Goal: Information Seeking & Learning: Learn about a topic

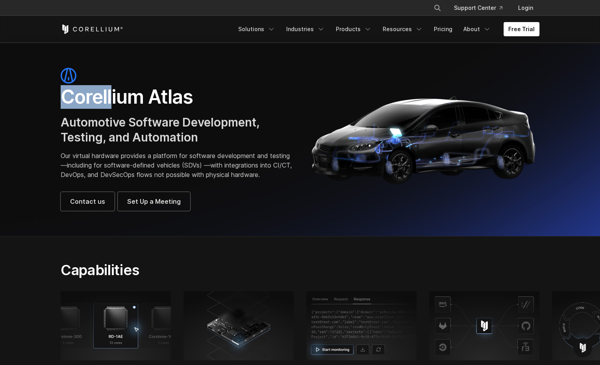
drag, startPoint x: 63, startPoint y: 97, endPoint x: 109, endPoint y: 103, distance: 46.0
click at [109, 103] on h1 "Corellium Atlas" at bounding box center [177, 97] width 232 height 24
click at [110, 101] on h1 "Corellium Atlas" at bounding box center [177, 97] width 232 height 24
click at [77, 100] on h1 "Corellium Atlas" at bounding box center [177, 97] width 232 height 24
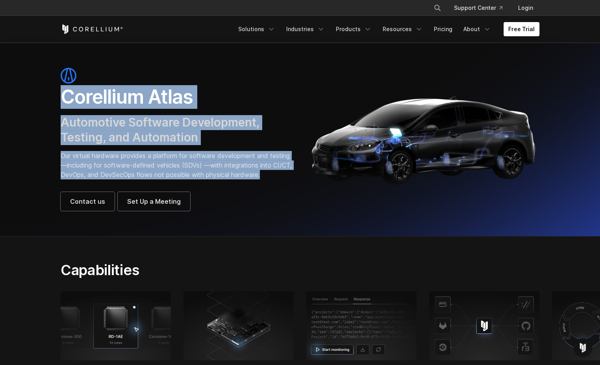
drag, startPoint x: 64, startPoint y: 99, endPoint x: 219, endPoint y: 184, distance: 176.6
click at [219, 184] on div "Corellium Atlas Automotive Software Development, Testing, and Automation Our vi…" at bounding box center [177, 139] width 232 height 143
drag, startPoint x: 219, startPoint y: 184, endPoint x: 179, endPoint y: 169, distance: 42.9
copy div "Corellium Atlas Automotive Software Development, Testing, and Automation Our vi…"
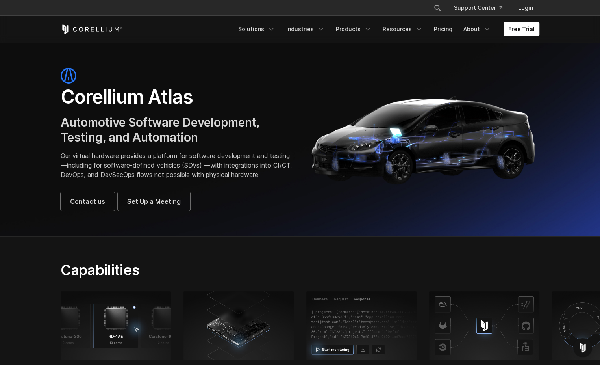
click at [240, 191] on div "Corellium Atlas Automotive Software Development, Testing, and Automation Our vi…" at bounding box center [177, 139] width 232 height 143
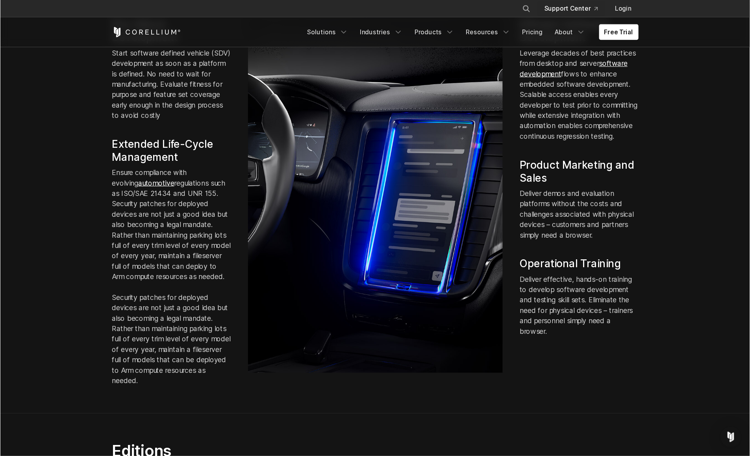
scroll to position [614, 0]
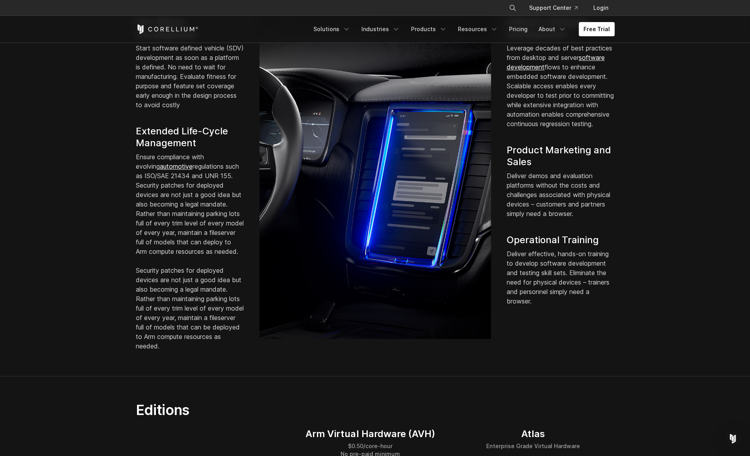
drag, startPoint x: 495, startPoint y: 4, endPoint x: 529, endPoint y: 347, distance: 344.7
click at [530, 350] on div "Pre-Silicon Development Start software defined vehicle (SDV) development as soo…" at bounding box center [375, 184] width 495 height 334
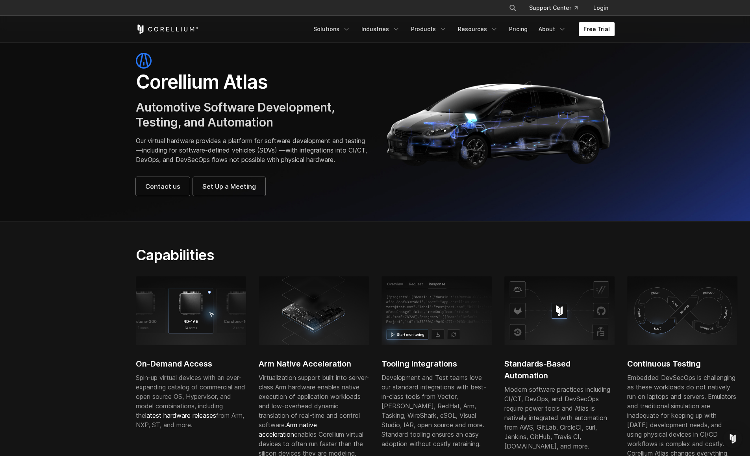
scroll to position [0, 0]
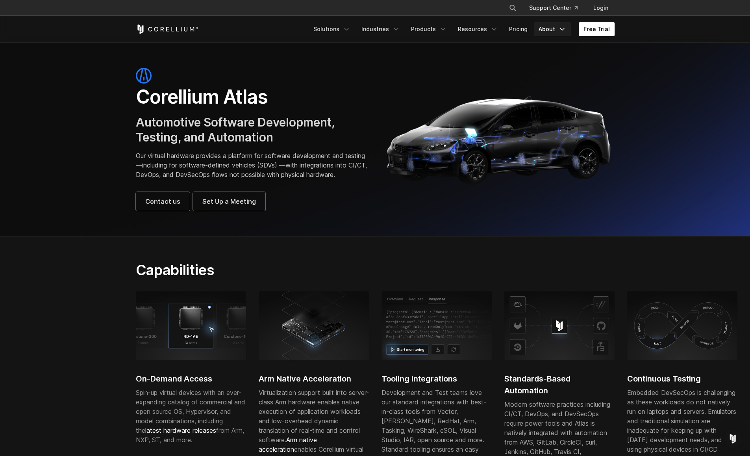
click at [553, 32] on link "About" at bounding box center [552, 29] width 37 height 14
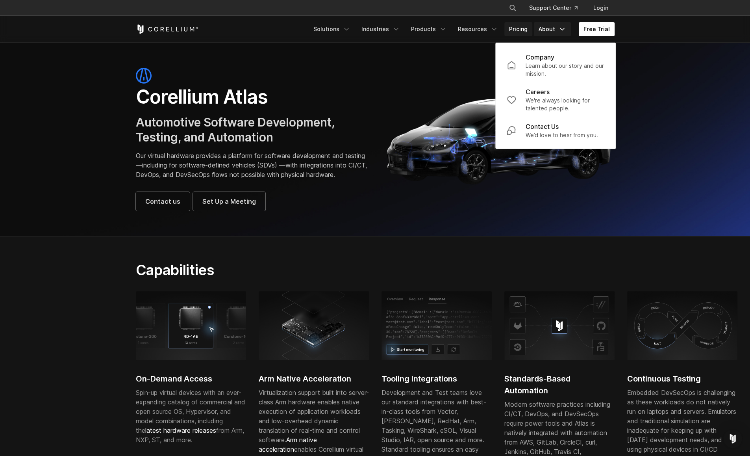
click at [520, 30] on link "Pricing" at bounding box center [518, 29] width 28 height 14
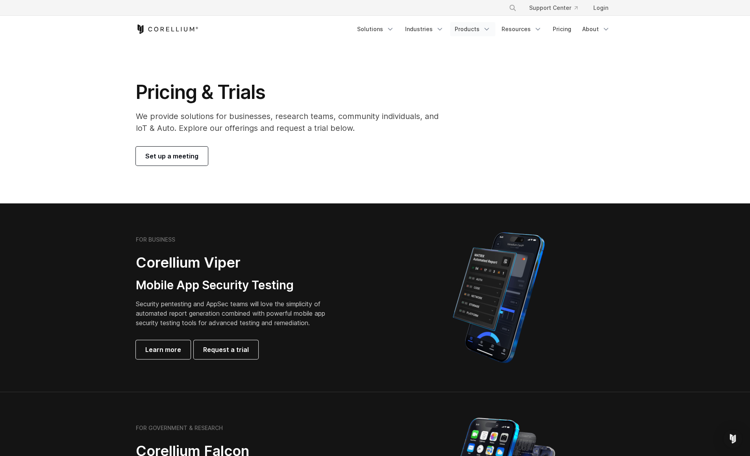
click at [490, 30] on icon "Navigation Menu" at bounding box center [487, 29] width 8 height 8
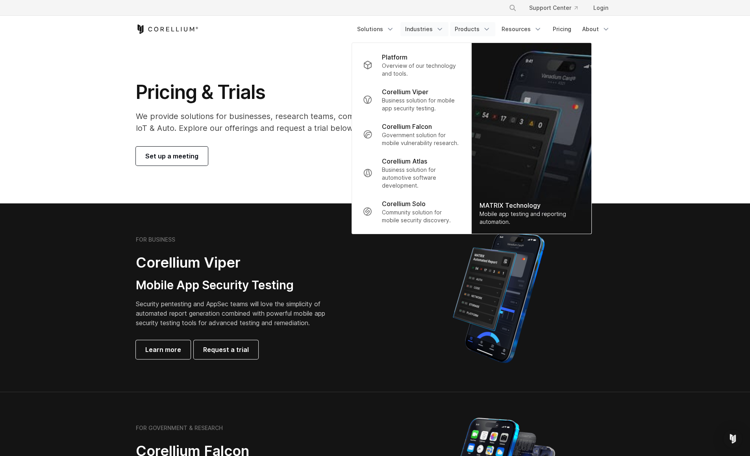
click at [432, 28] on link "Industries" at bounding box center [424, 29] width 48 height 14
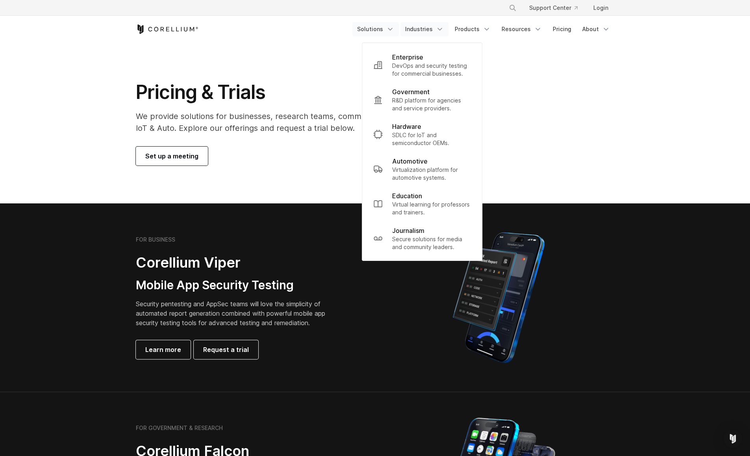
click at [387, 27] on link "Solutions" at bounding box center [375, 29] width 46 height 14
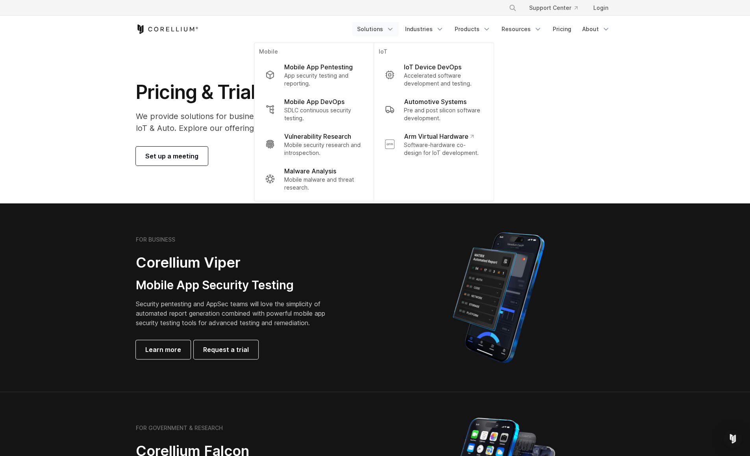
click at [556, 60] on section "Pricing & Trials We provide solutions for businesses, research teams, community…" at bounding box center [375, 123] width 750 height 161
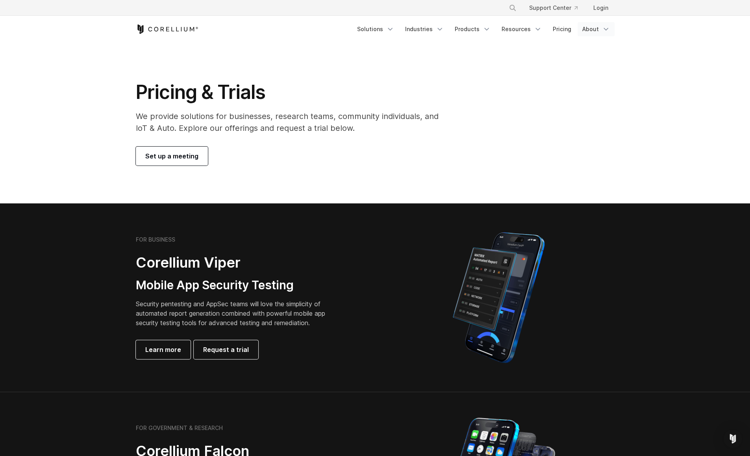
click at [601, 30] on link "About" at bounding box center [596, 29] width 37 height 14
click at [592, 58] on p "Company" at bounding box center [583, 56] width 29 height 9
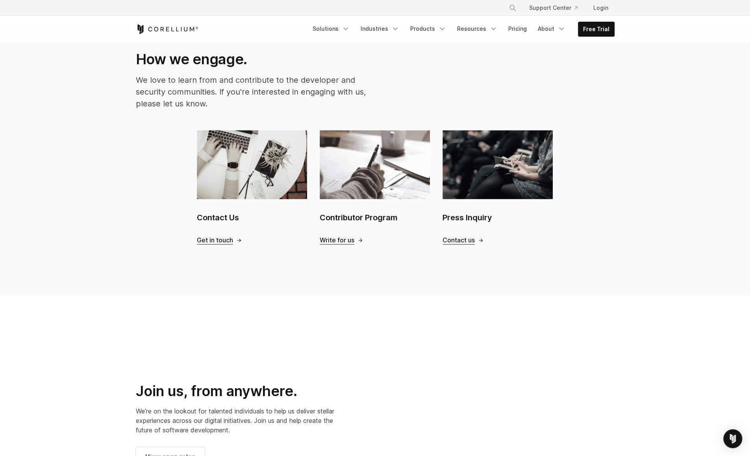
scroll to position [758, 0]
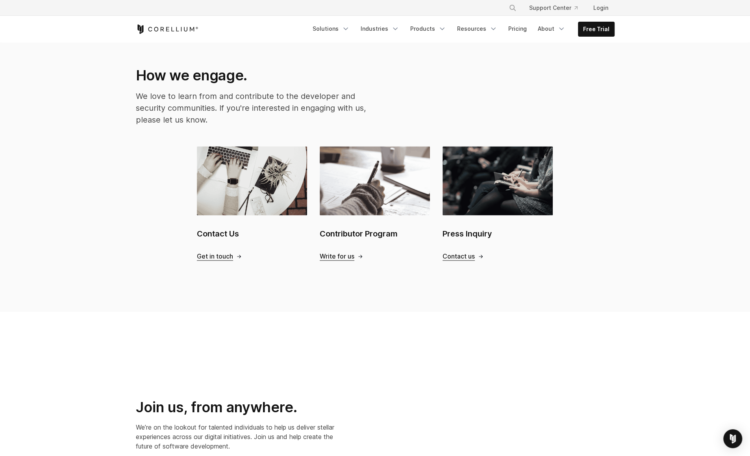
click at [355, 217] on link "Contributor Program Write for us" at bounding box center [375, 203] width 110 height 114
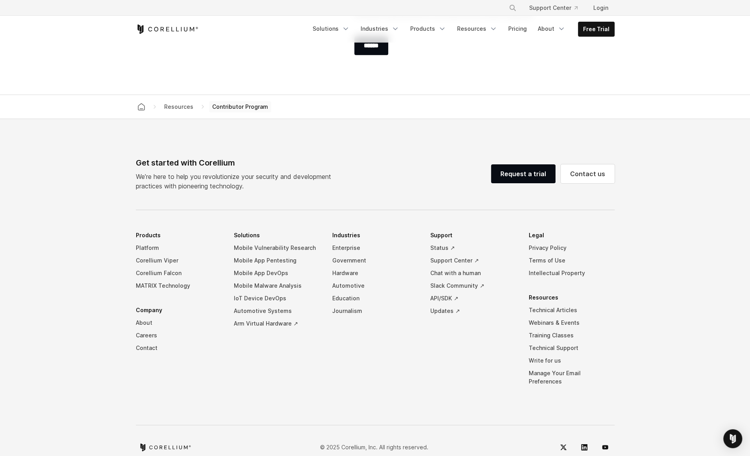
scroll to position [1531, 0]
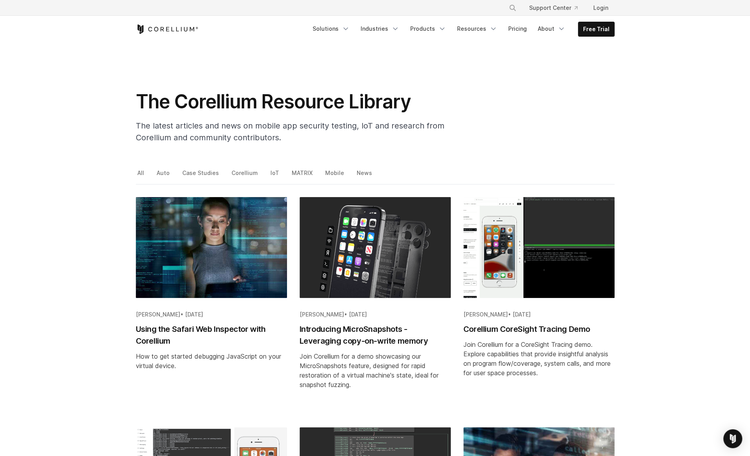
click at [222, 328] on h2 "Using the Safari Web Inspector with Corellium" at bounding box center [211, 335] width 151 height 24
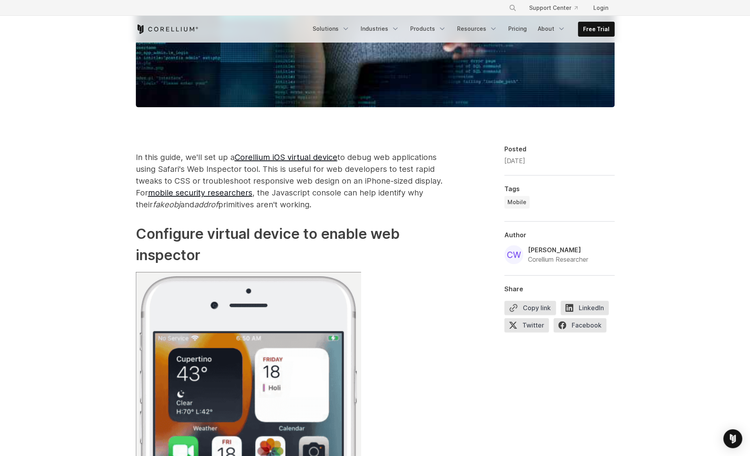
scroll to position [409, 0]
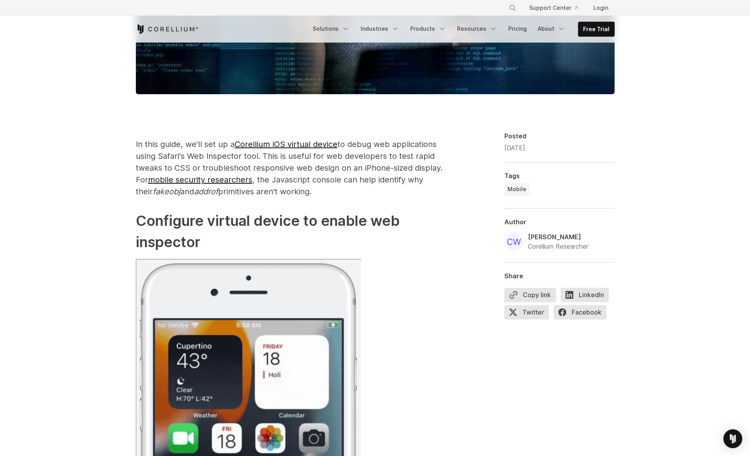
click at [513, 242] on img at bounding box center [513, 241] width 19 height 19
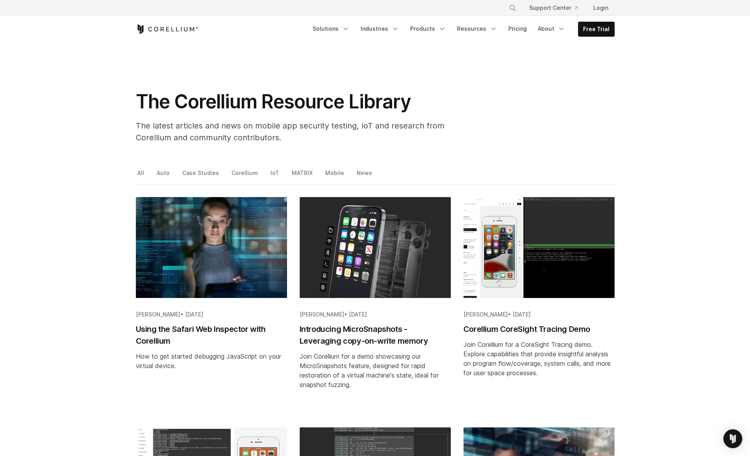
click at [357, 332] on h2 "Introducing MicroSnapshots - Leveraging copy-on-write memory" at bounding box center [375, 335] width 151 height 24
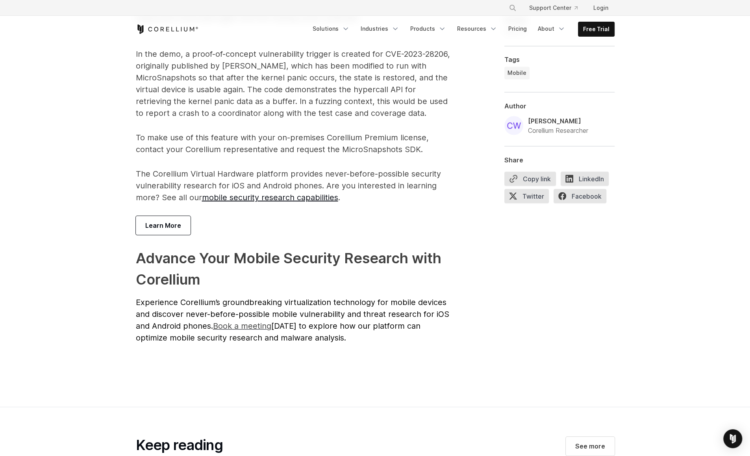
scroll to position [1045, 0]
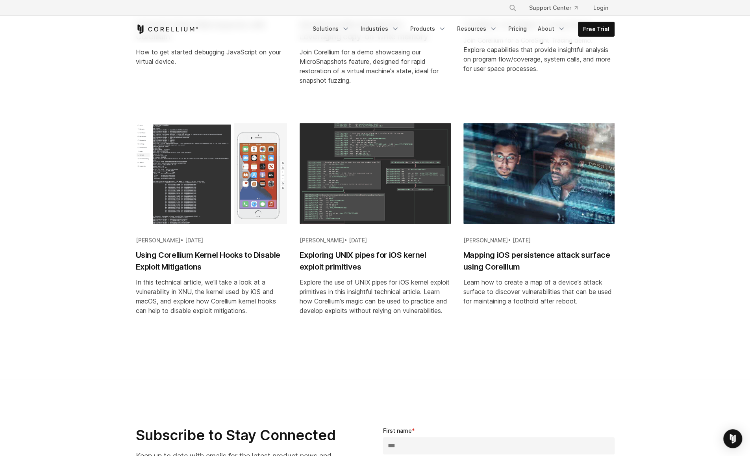
scroll to position [308, 0]
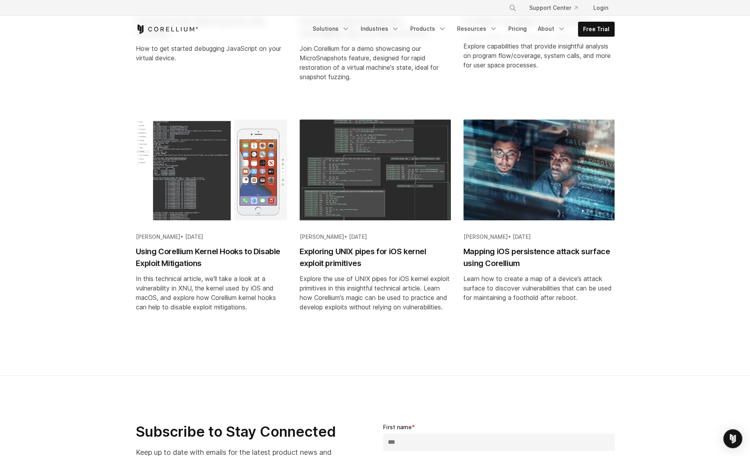
click at [264, 252] on h2 "Using Corellium Kernel Hooks to Disable Exploit Mitigations" at bounding box center [211, 257] width 151 height 24
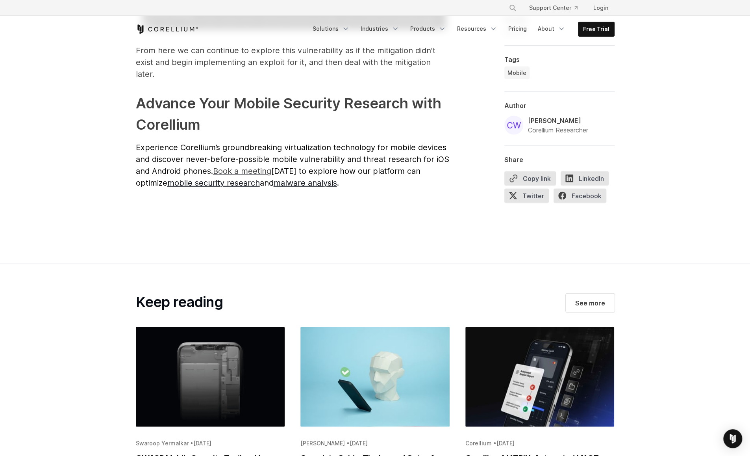
scroll to position [3407, 0]
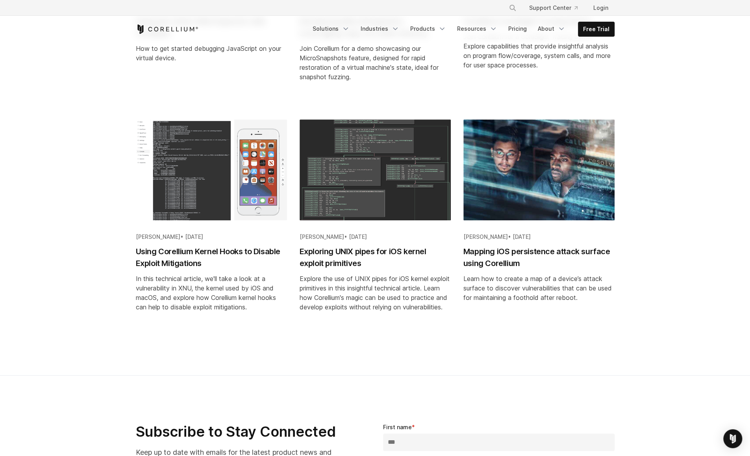
click at [474, 254] on h2 "Mapping iOS persistence attack surface using Corellium" at bounding box center [538, 257] width 151 height 24
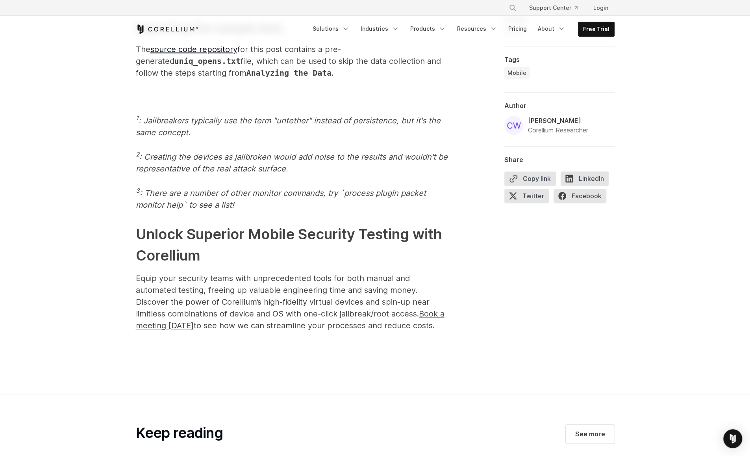
scroll to position [14121, 0]
